Goal: Task Accomplishment & Management: Use online tool/utility

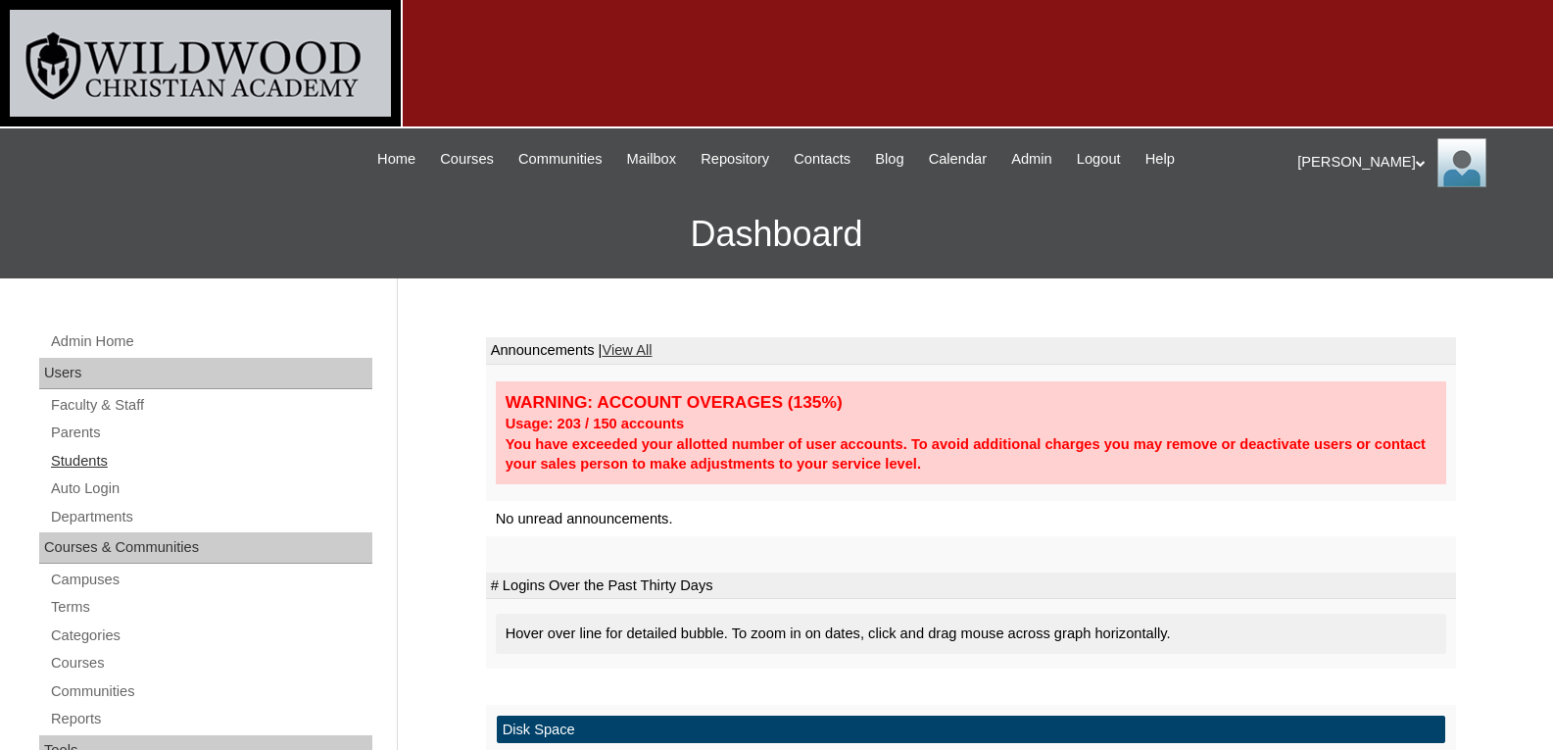
click at [97, 470] on link "Students" at bounding box center [210, 461] width 323 height 25
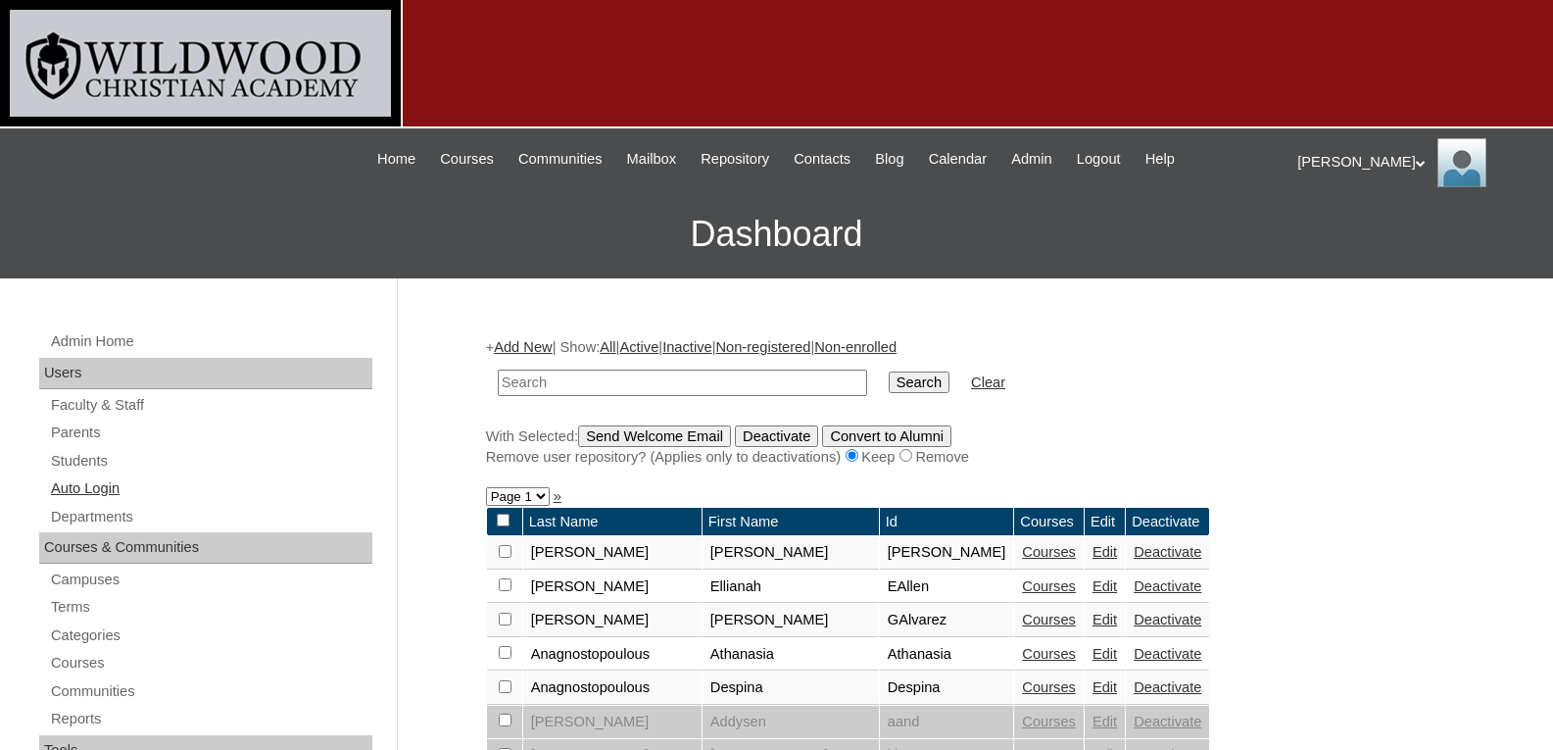
click at [91, 491] on link "Auto Login" at bounding box center [210, 488] width 323 height 25
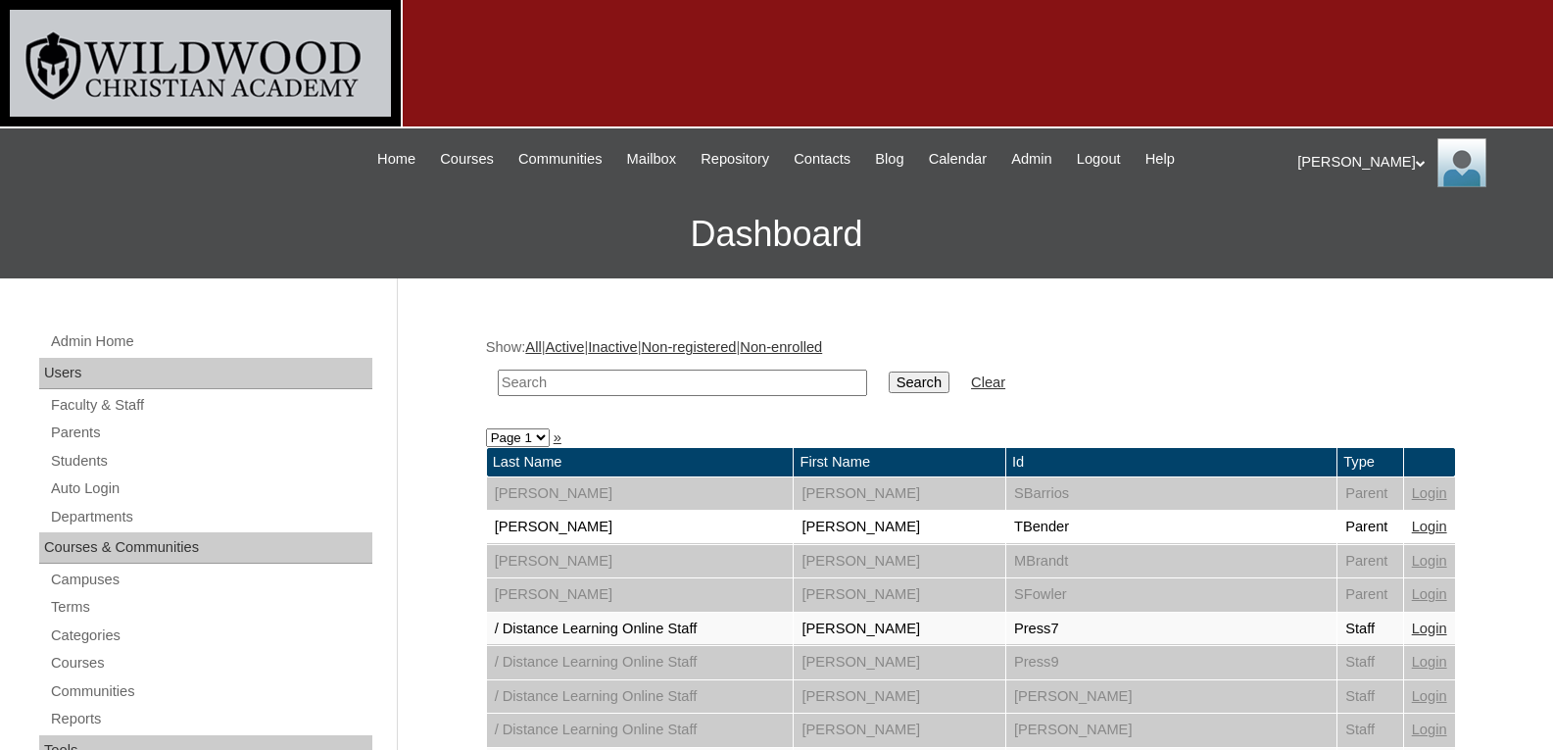
click at [553, 394] on input "text" at bounding box center [683, 383] width 370 height 26
type input "marsy"
click at [889, 371] on input "Search" at bounding box center [919, 382] width 61 height 22
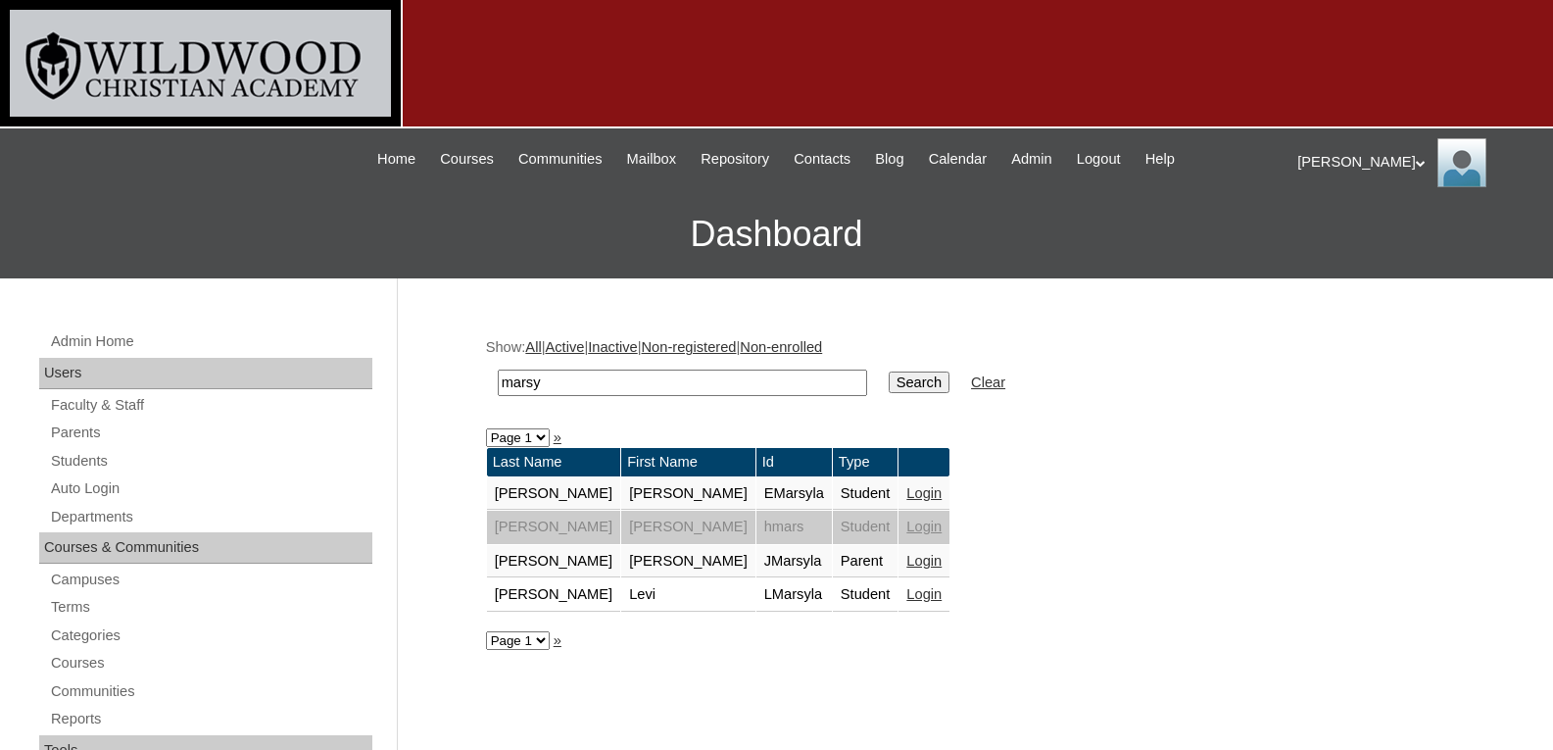
click at [907, 566] on link "Login" at bounding box center [924, 561] width 35 height 16
